Goal: Task Accomplishment & Management: Manage account settings

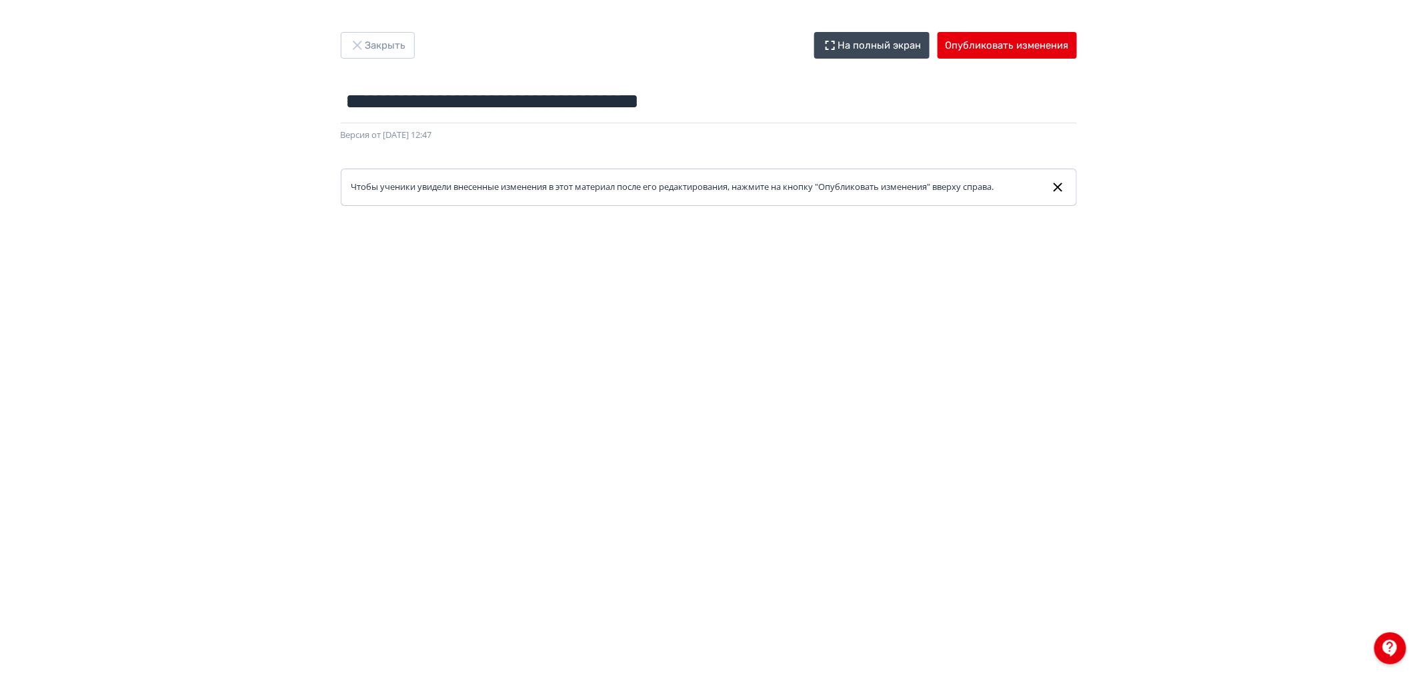
click at [362, 31] on div "**********" at bounding box center [708, 337] width 1417 height 675
click at [395, 45] on button "Закрыть" at bounding box center [378, 45] width 74 height 27
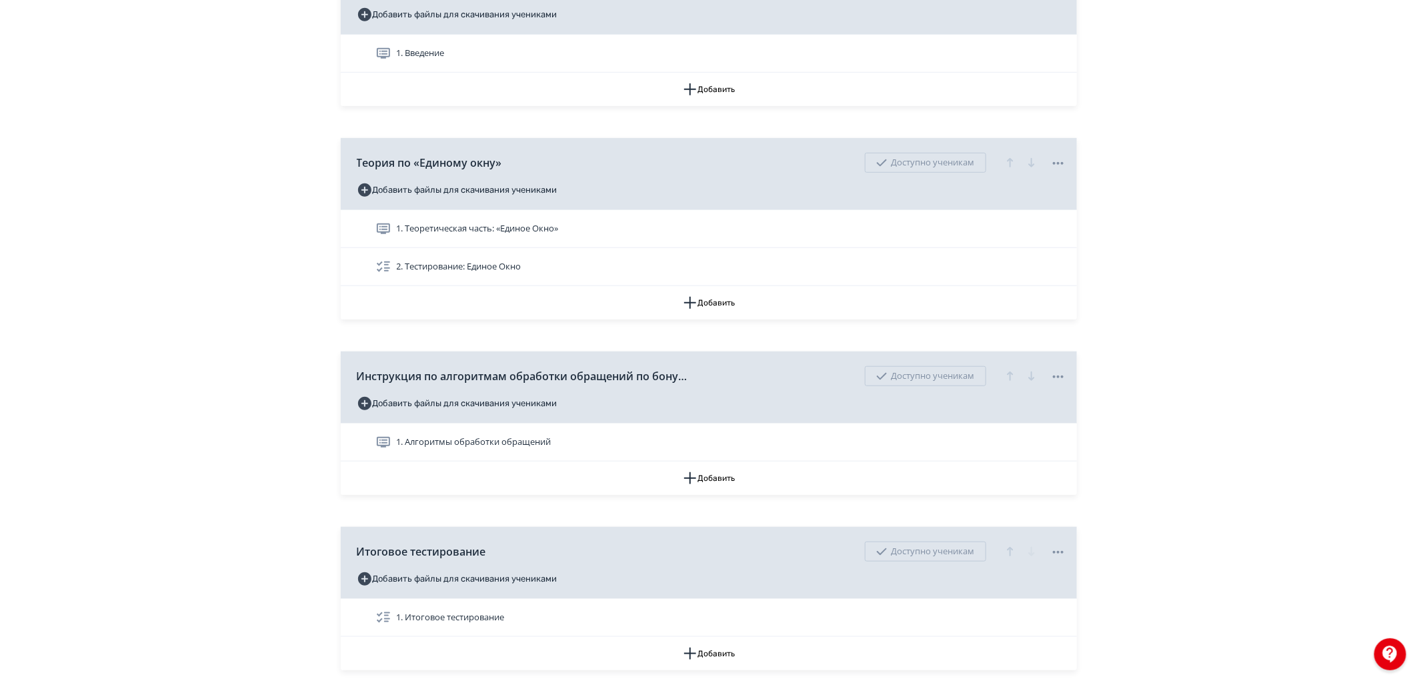
scroll to position [370, 0]
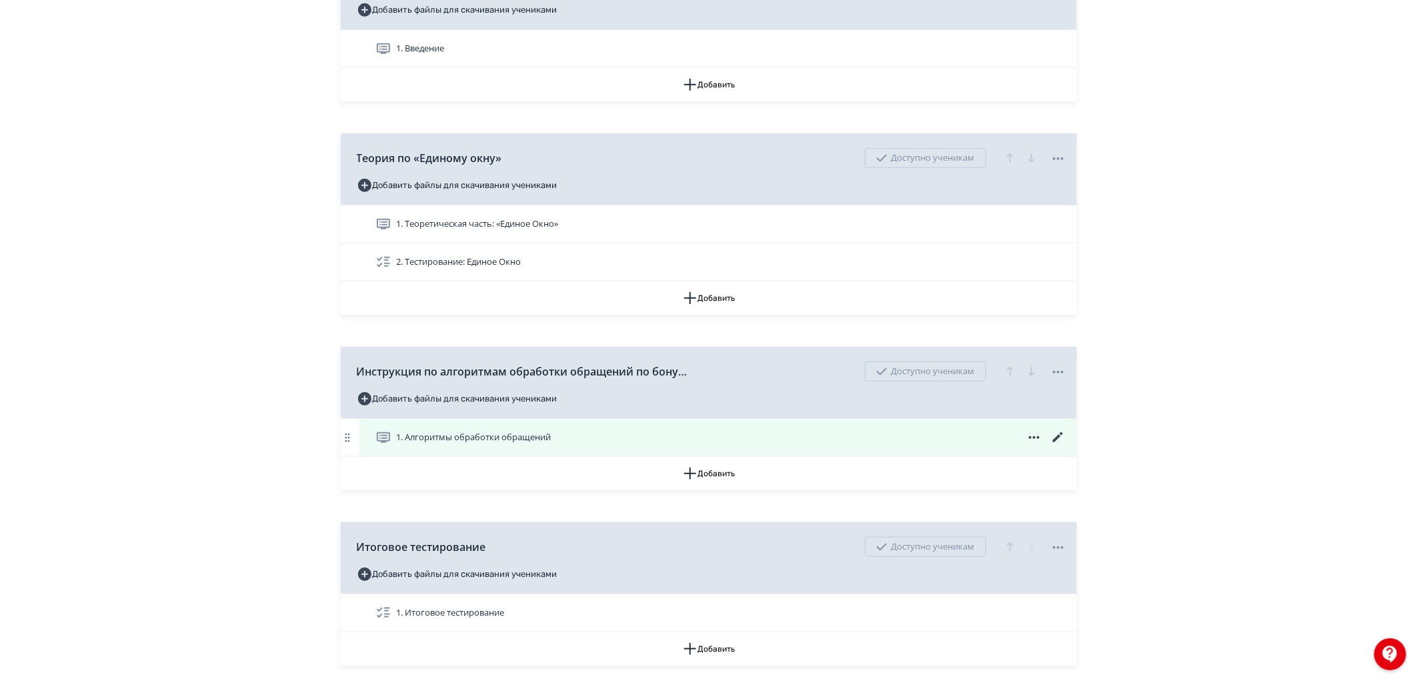
click at [1051, 445] on icon at bounding box center [1058, 437] width 16 height 16
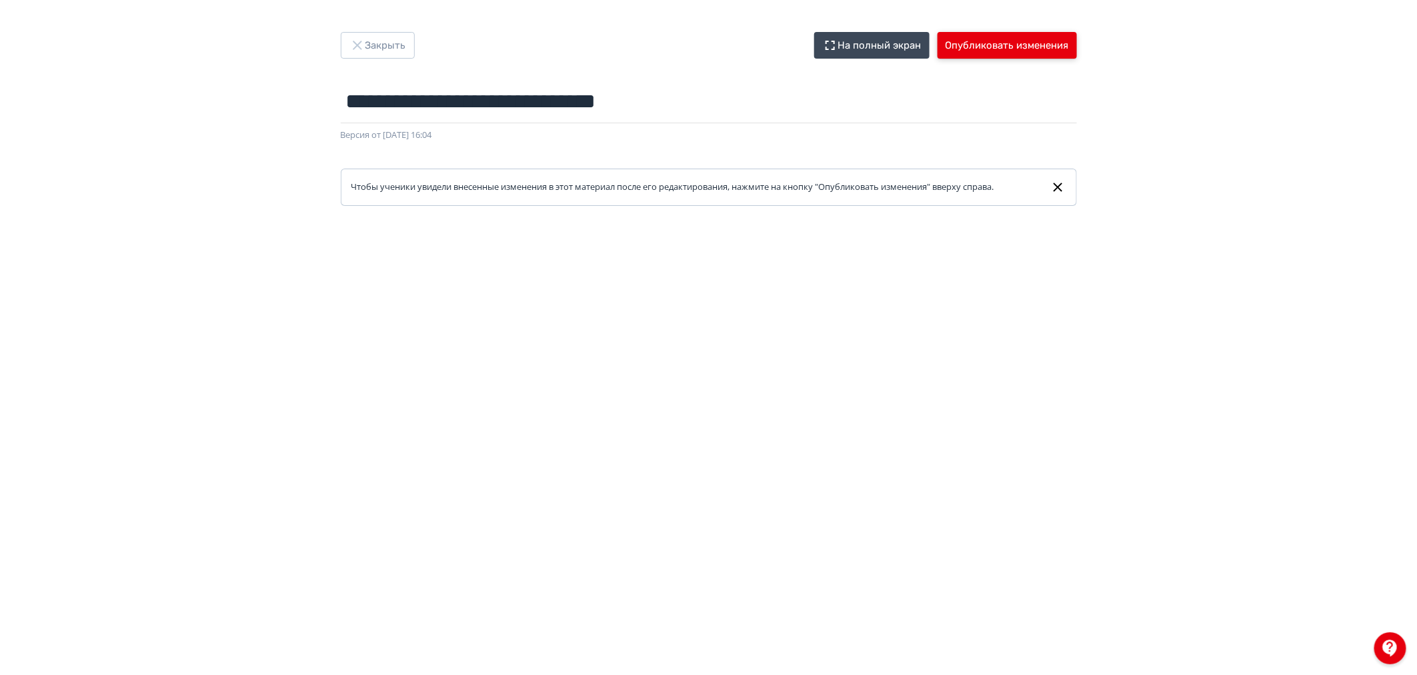
click at [1015, 47] on button "Опубликовать изменения" at bounding box center [1006, 45] width 139 height 27
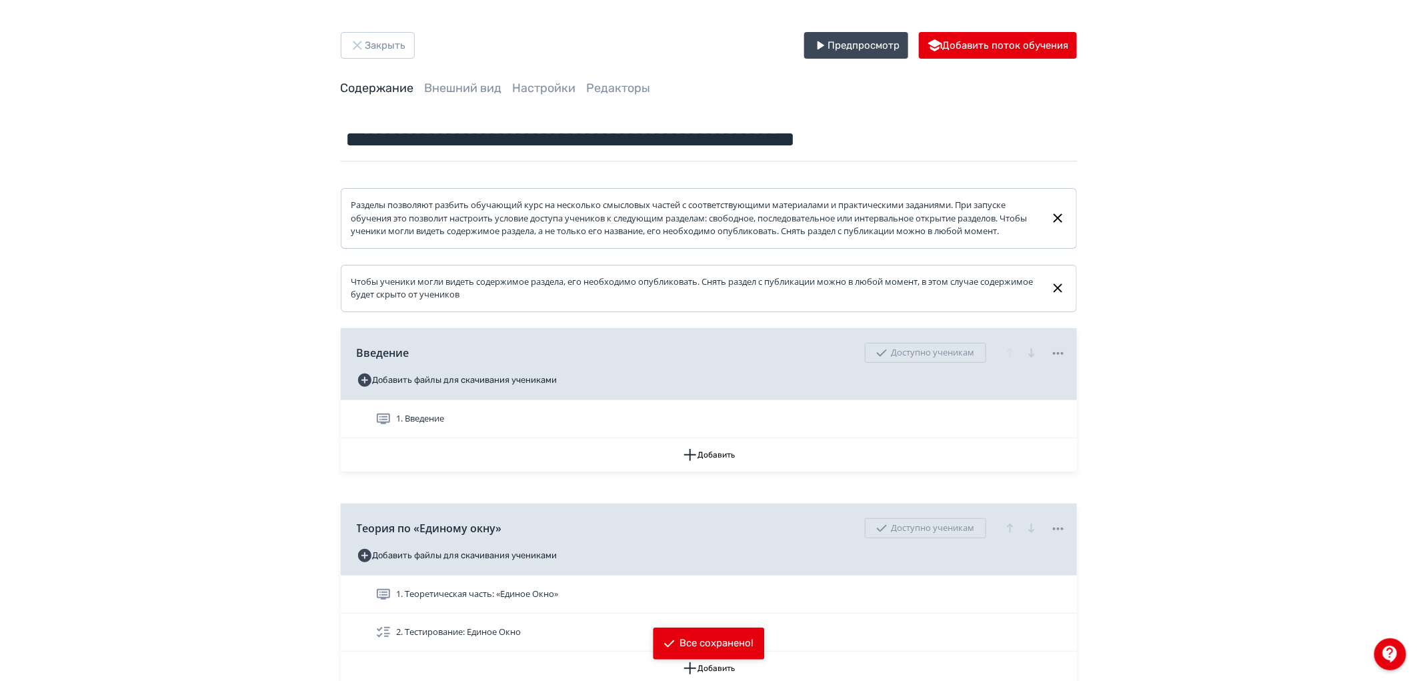
click at [183, 324] on div "**********" at bounding box center [708, 573] width 1417 height 1147
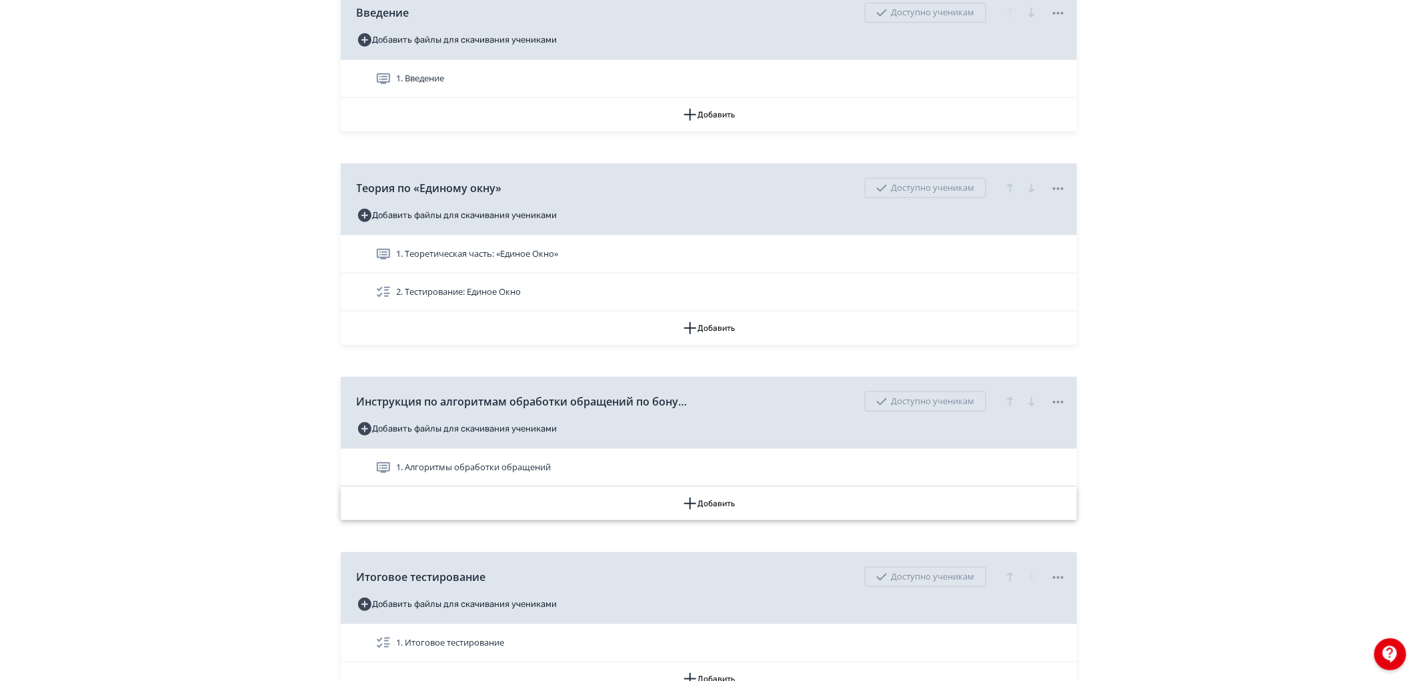
scroll to position [480, 0]
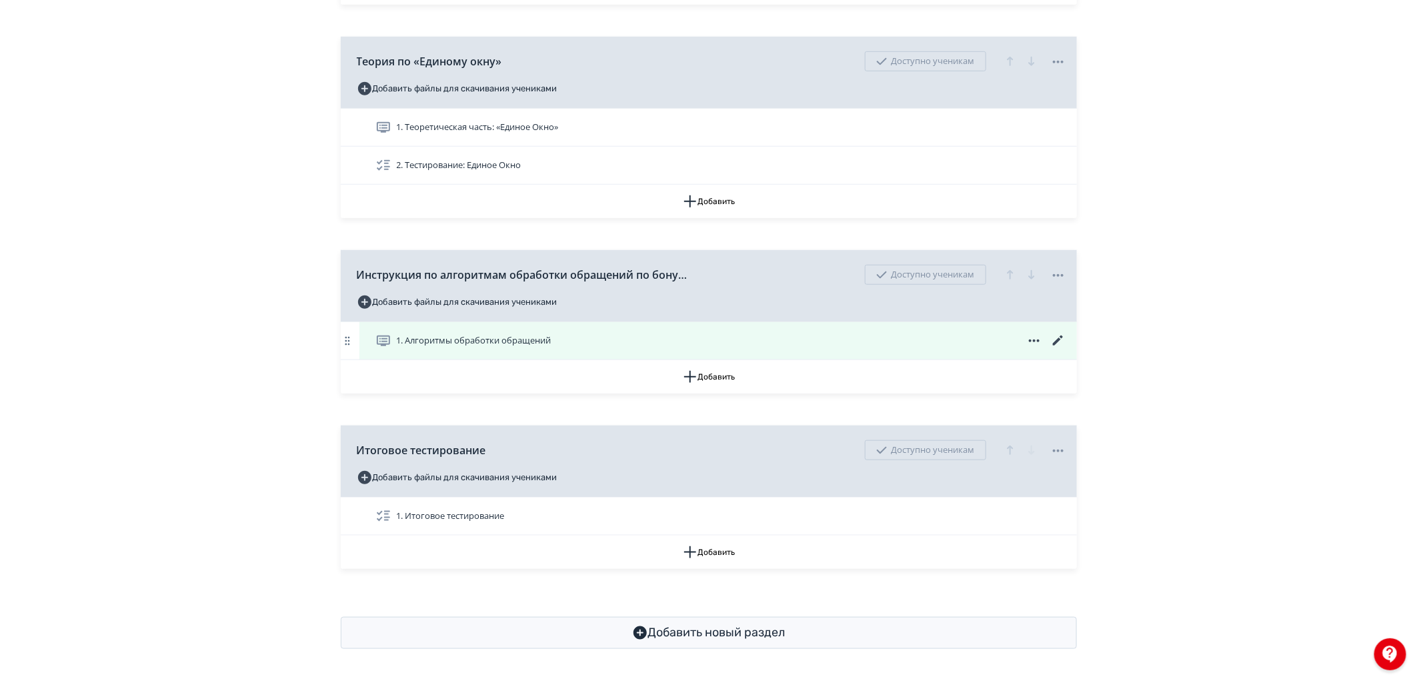
click at [1061, 337] on icon at bounding box center [1057, 340] width 10 height 10
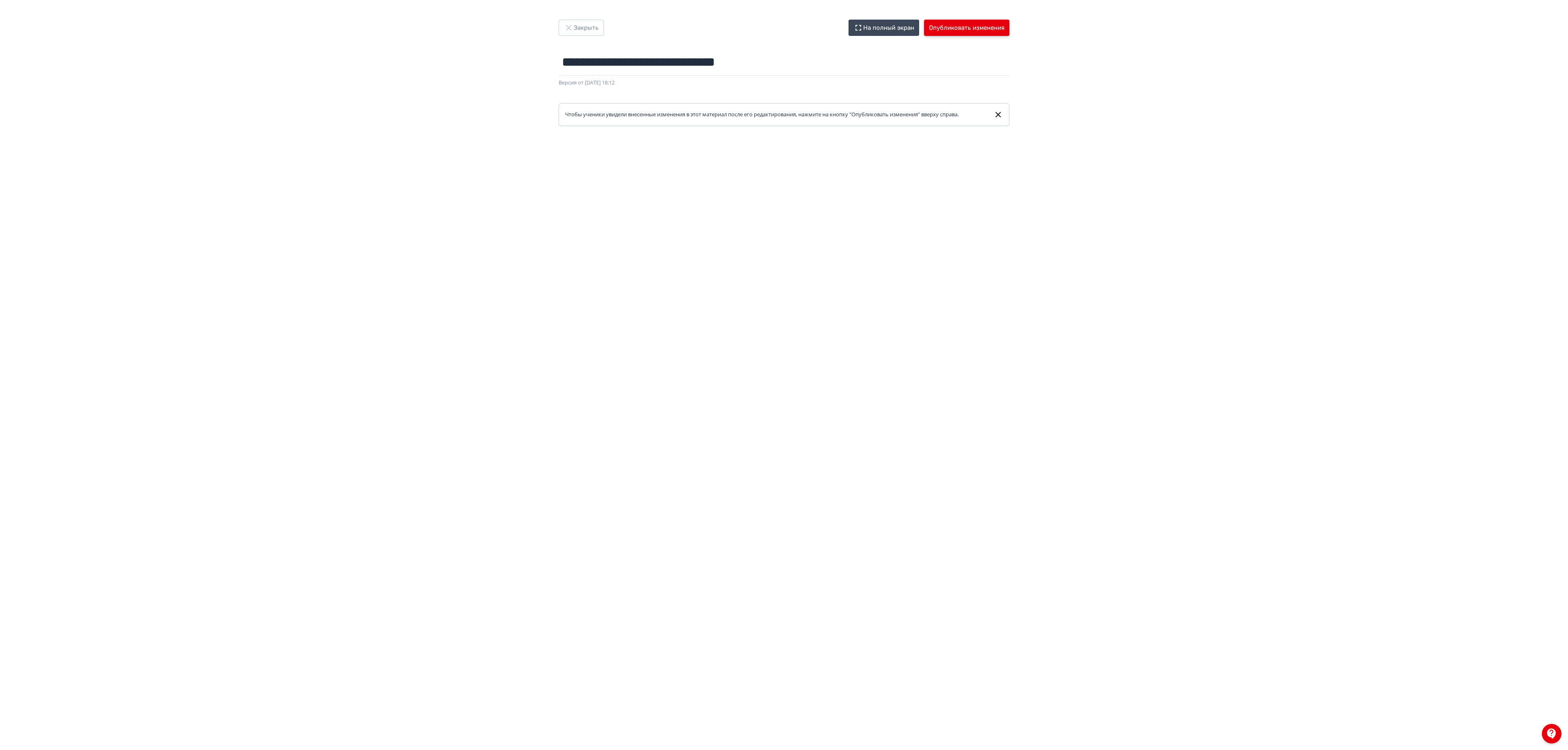
click at [867, 29] on button "Опубликовать изменения" at bounding box center [967, 28] width 85 height 17
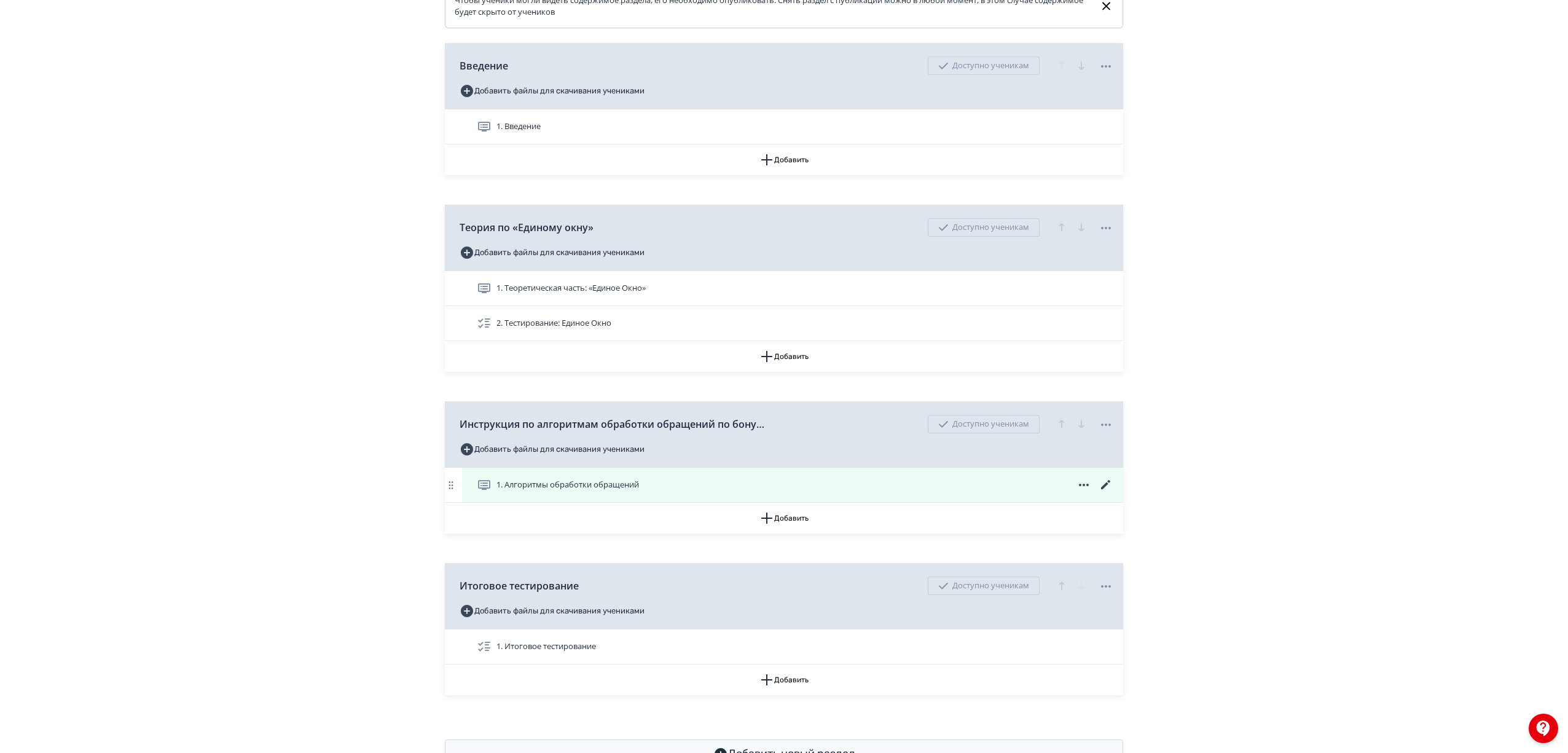
scroll to position [320, 0]
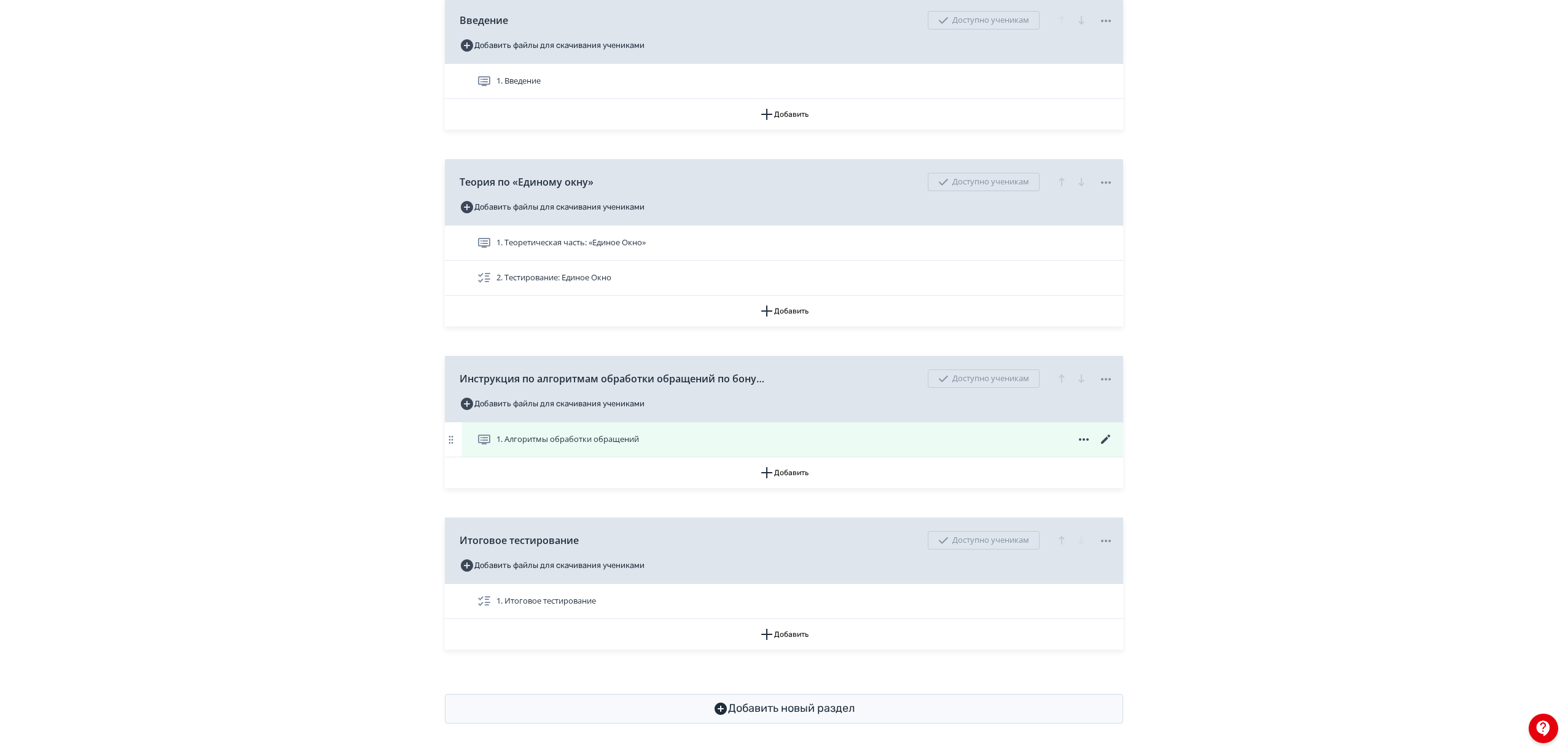
click at [1107, 433] on icon at bounding box center [1106, 440] width 15 height 15
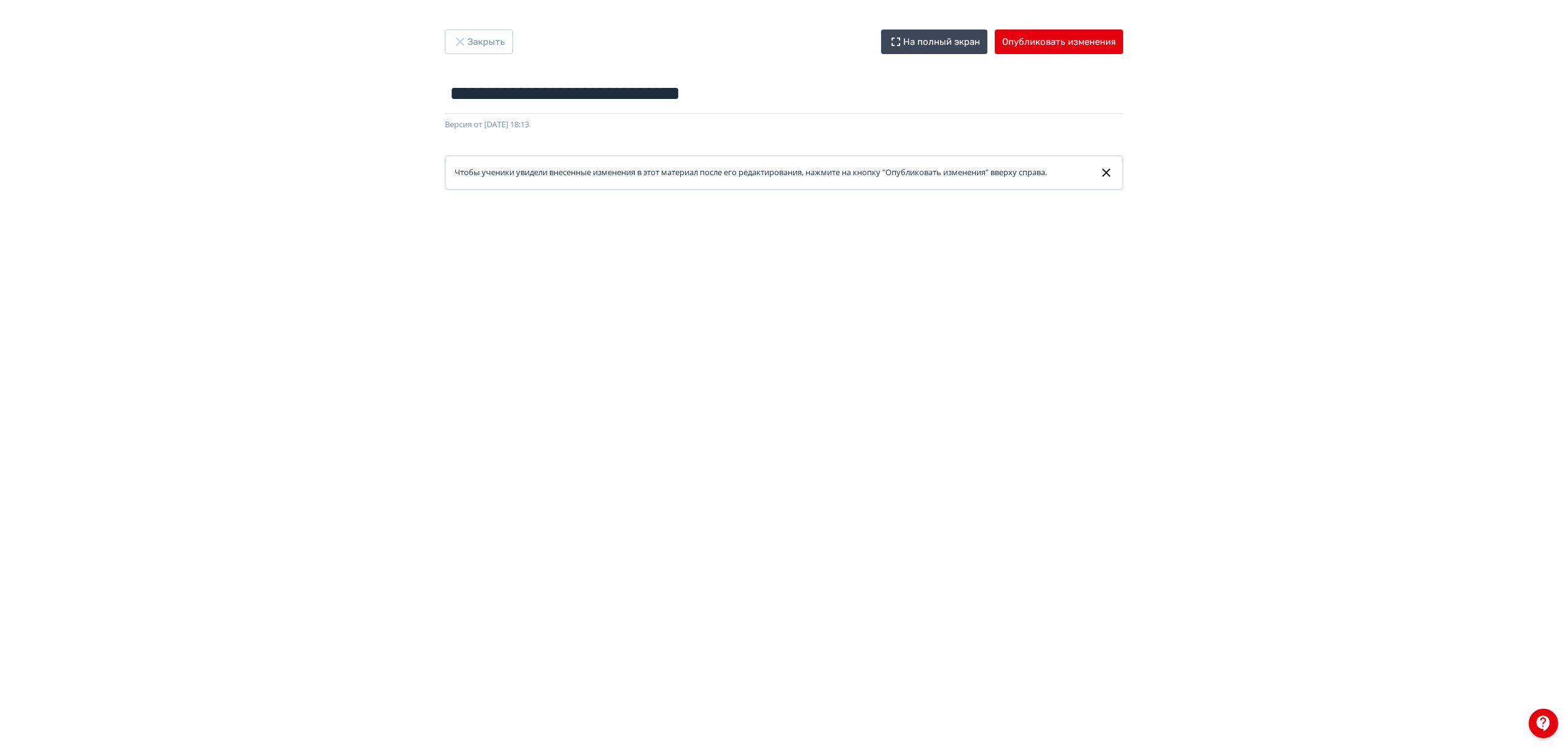
scroll to position [19, 0]
